Goal: Book appointment/travel/reservation

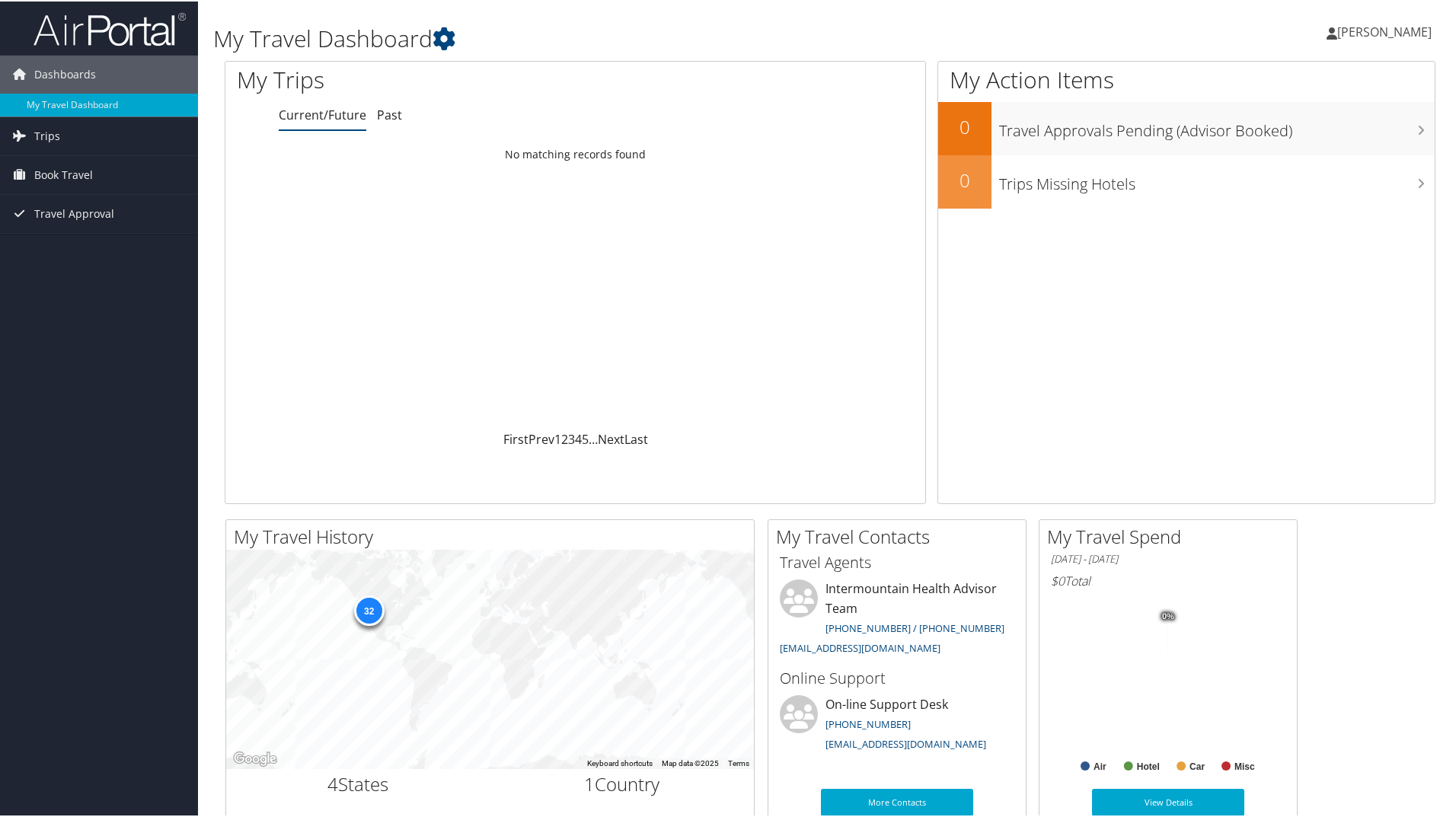
click at [308, 119] on link "Current/Future" at bounding box center [322, 113] width 88 height 17
click at [54, 133] on span "Trips" at bounding box center [47, 135] width 26 height 38
click at [70, 162] on link "Current/Future Trips" at bounding box center [99, 165] width 198 height 23
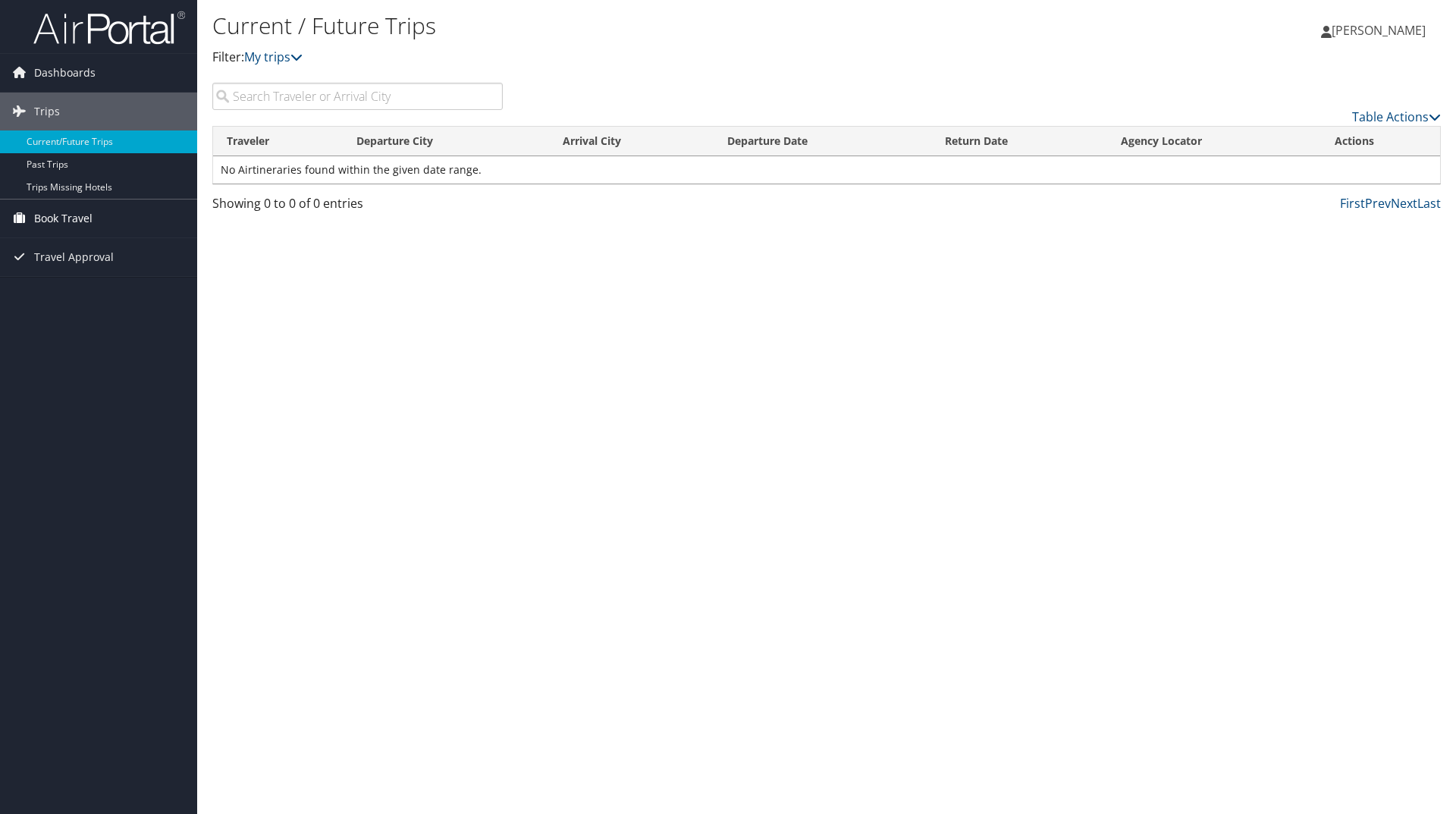
click at [74, 217] on span "Book Travel" at bounding box center [62, 218] width 58 height 38
click at [94, 289] on link "Book/Manage Online Trips" at bounding box center [99, 294] width 198 height 23
click at [77, 139] on link "Current/Future Trips" at bounding box center [99, 142] width 198 height 23
click at [79, 189] on link "Trips Missing Hotels" at bounding box center [99, 187] width 198 height 23
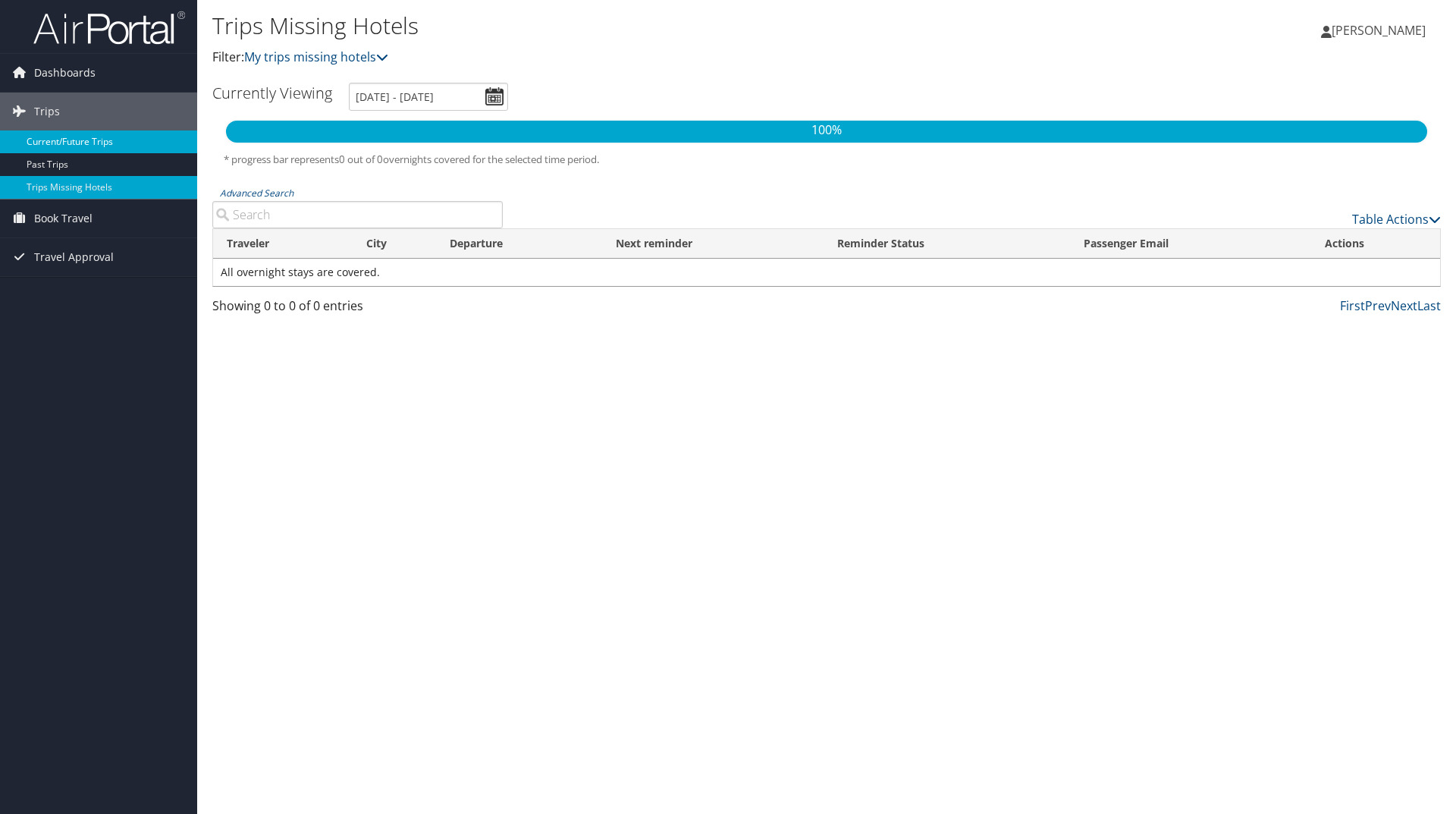
click at [86, 145] on link "Current/Future Trips" at bounding box center [99, 142] width 198 height 23
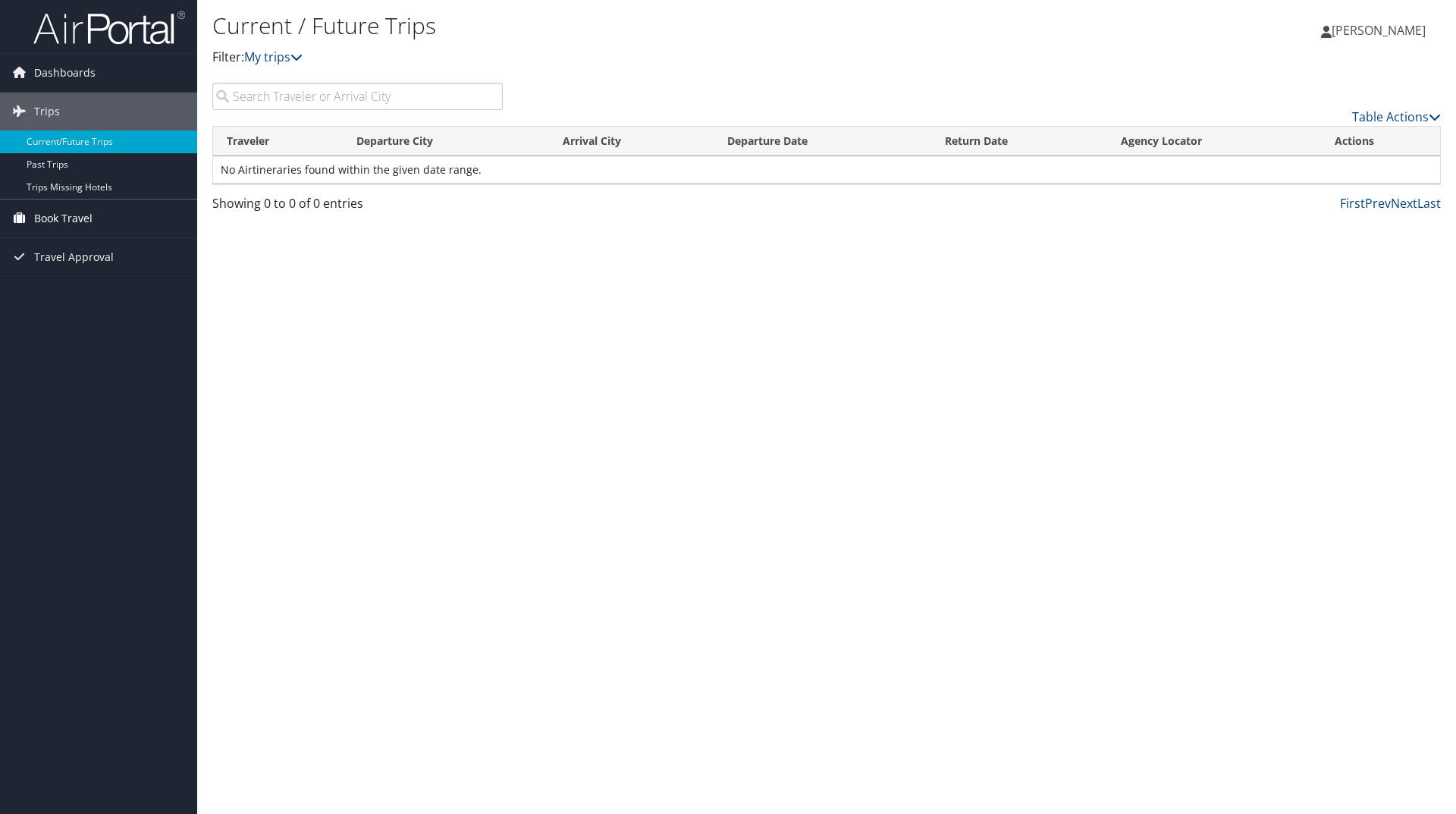
click at [51, 215] on span "Book Travel" at bounding box center [62, 218] width 58 height 38
click at [88, 288] on link "Book/Manage Online Trips" at bounding box center [99, 294] width 198 height 23
